Goal: Task Accomplishment & Management: Use online tool/utility

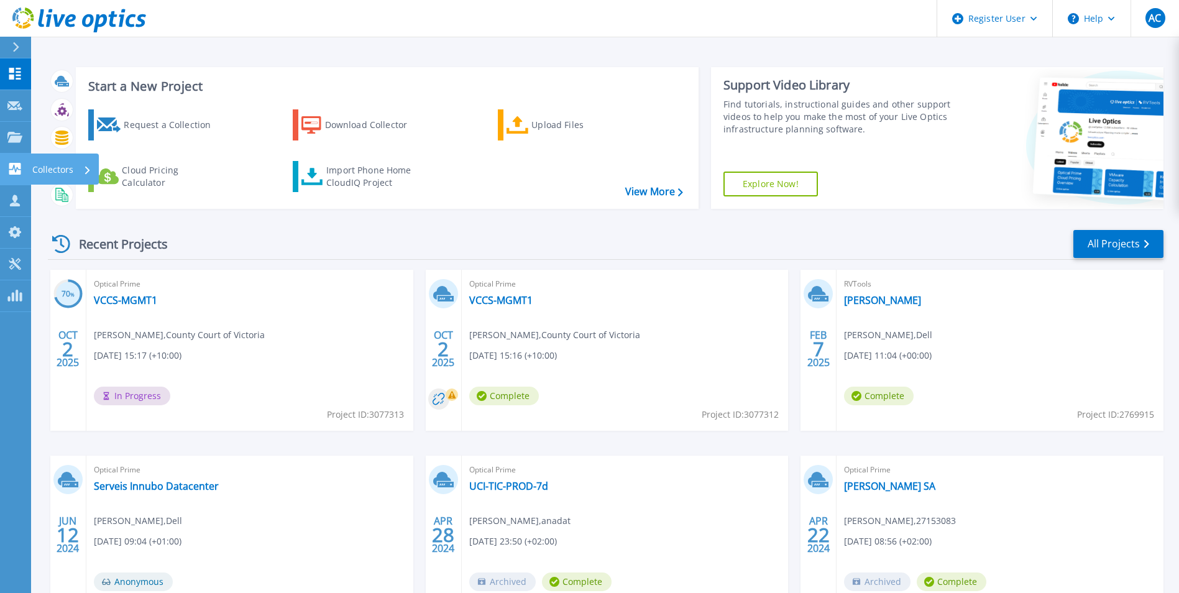
click at [11, 169] on icon at bounding box center [14, 169] width 15 height 12
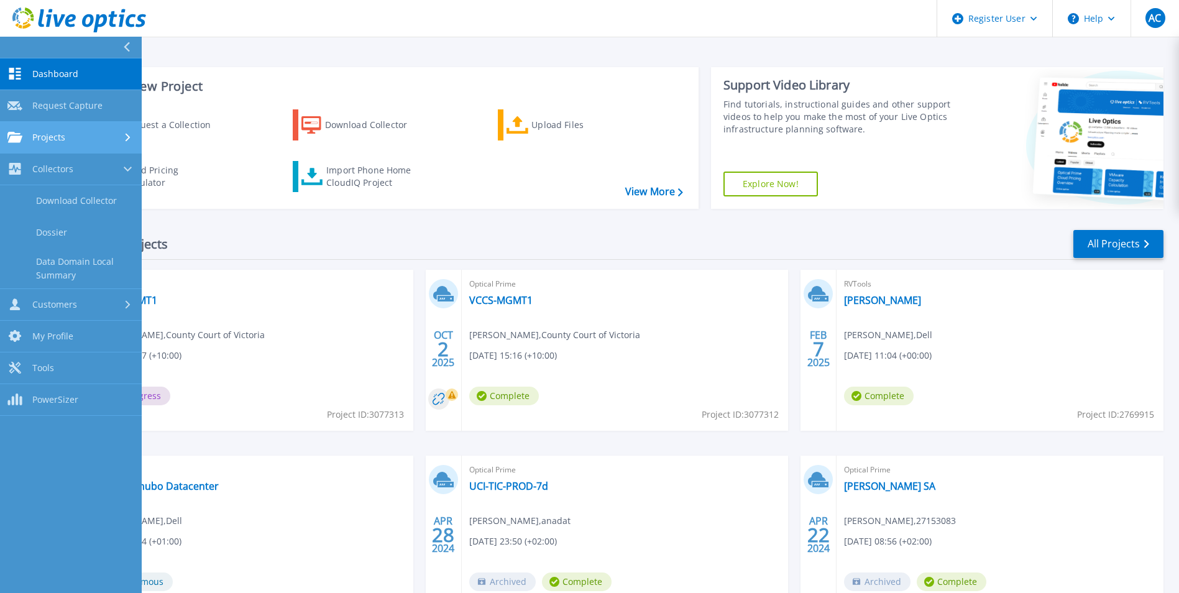
click at [67, 136] on div "Projects" at bounding box center [70, 137] width 127 height 11
click at [77, 170] on link "Search Projects" at bounding box center [71, 170] width 142 height 32
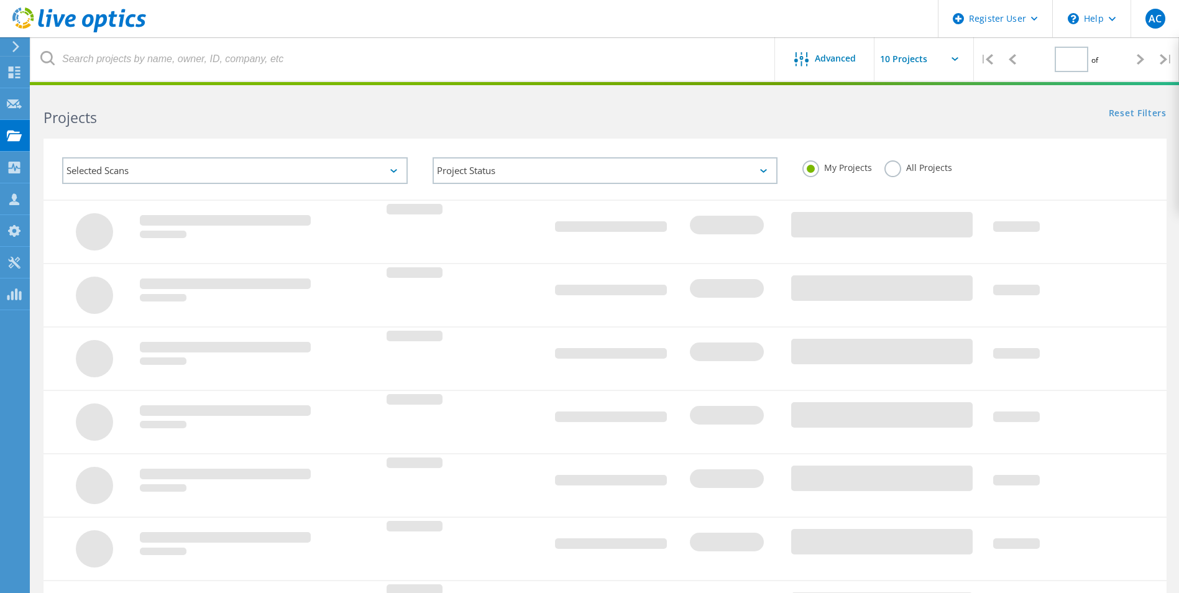
type input "1"
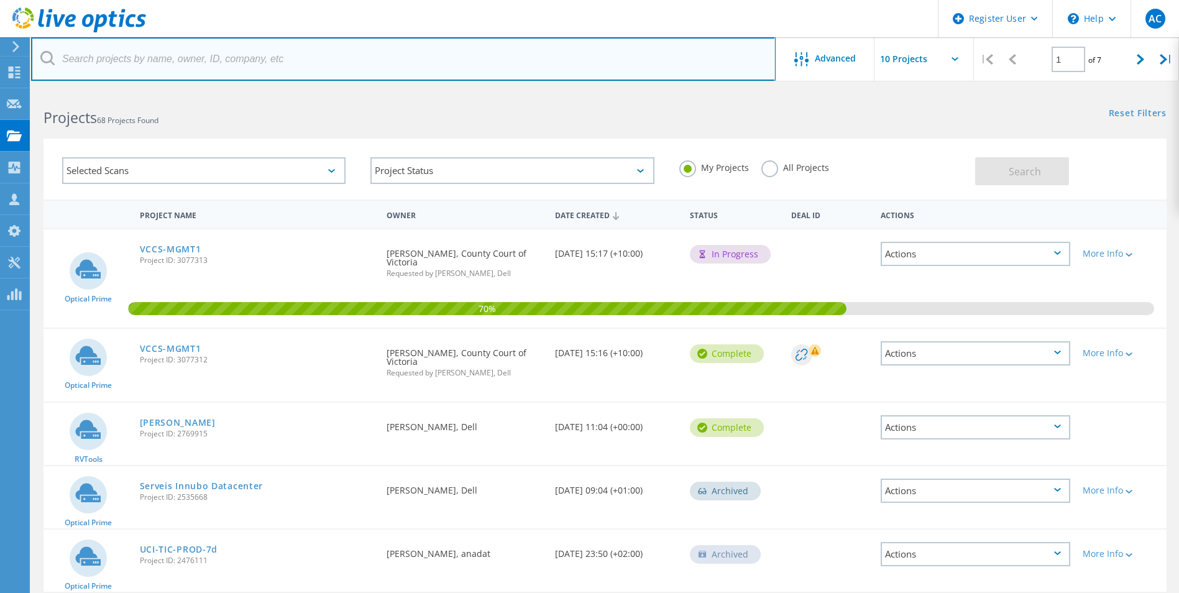
click at [191, 61] on input "text" at bounding box center [403, 59] width 745 height 44
paste input "[PERSON_NAME][EMAIL_ADDRESS][PERSON_NAME][DOMAIN_NAME]"
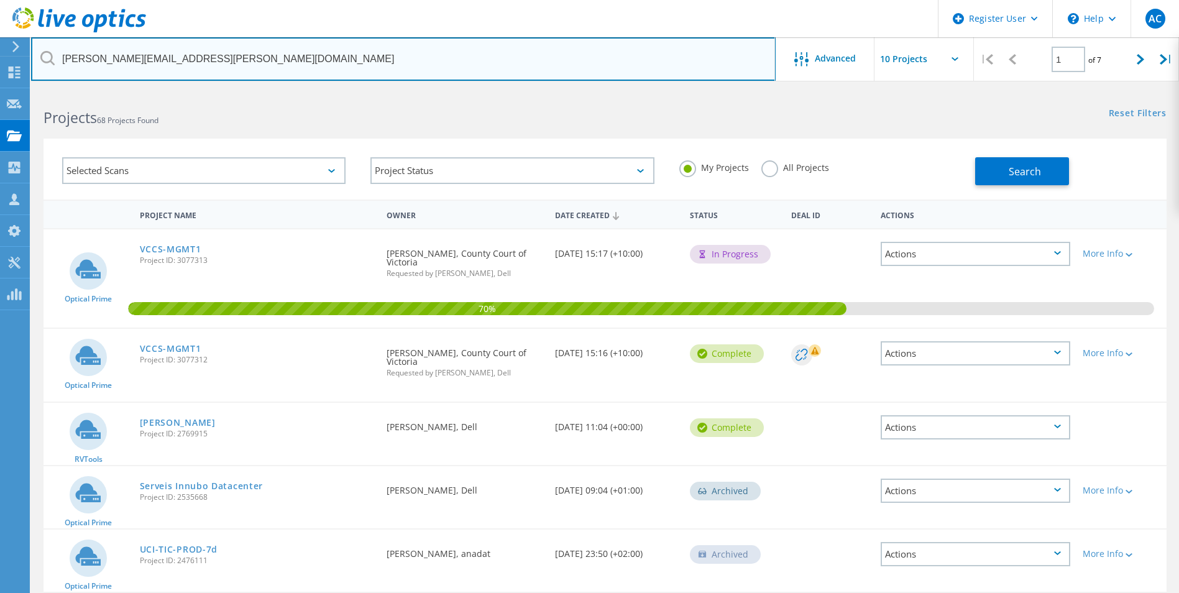
type input "[PERSON_NAME][EMAIL_ADDRESS][PERSON_NAME][DOMAIN_NAME]"
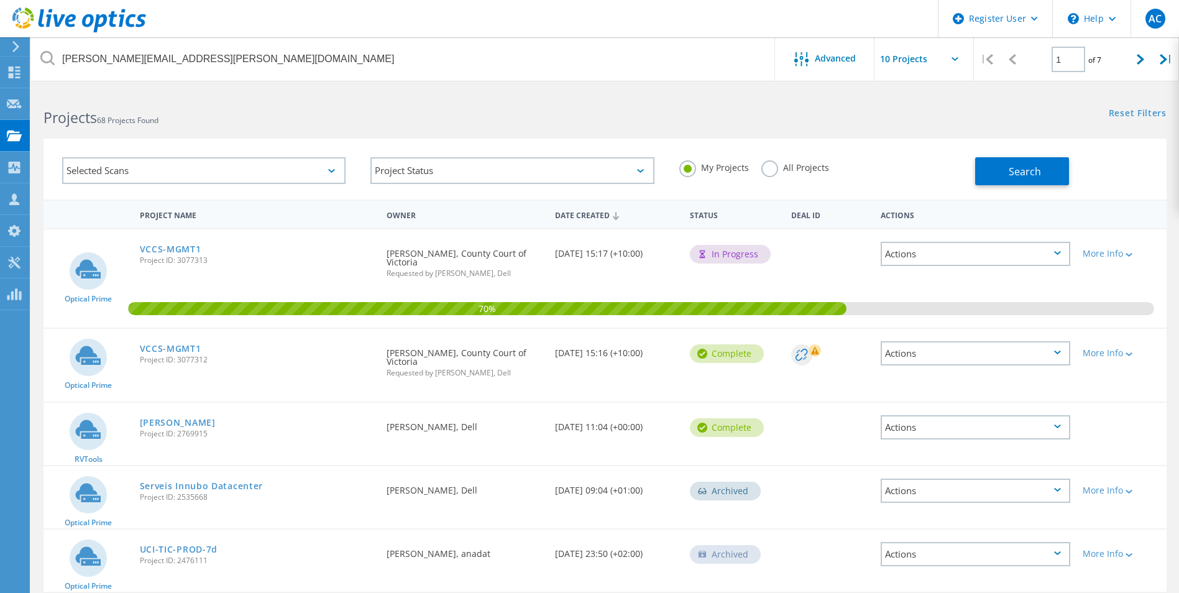
click at [808, 168] on label "All Projects" at bounding box center [795, 166] width 68 height 12
click at [0, 0] on input "All Projects" at bounding box center [0, 0] width 0 height 0
click at [1017, 179] on button "Search" at bounding box center [1022, 171] width 94 height 28
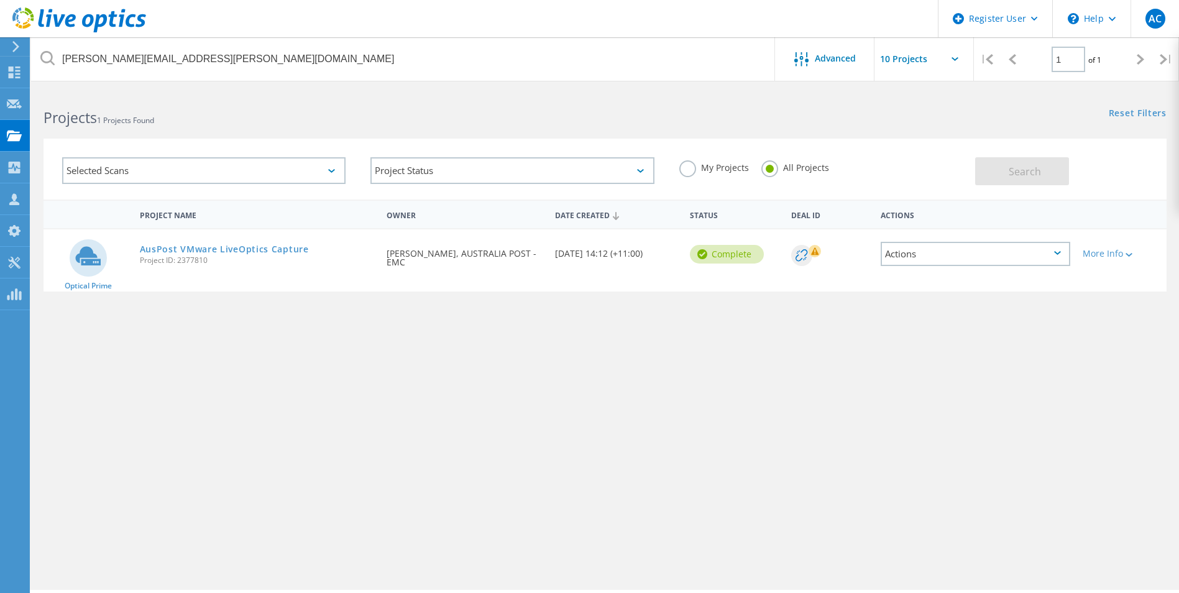
click at [284, 336] on div "Project Name Owner Date Created Status Deal Id Actions Optical Prime AusPost VM…" at bounding box center [605, 360] width 1123 height 323
click at [262, 346] on div "Project Name Owner Date Created Status Deal Id Actions Optical Prime AusPost VM…" at bounding box center [605, 360] width 1123 height 323
click at [557, 499] on div "Project Name Owner Date Created Status Deal Id Actions Optical Prime AusPost VM…" at bounding box center [605, 360] width 1123 height 323
drag, startPoint x: 996, startPoint y: 155, endPoint x: 1060, endPoint y: 135, distance: 66.3
click at [1060, 135] on div "Selected Scans Project Status In Progress Complete Published Anonymous Archived…" at bounding box center [605, 161] width 1148 height 76
